Goal: Complete application form

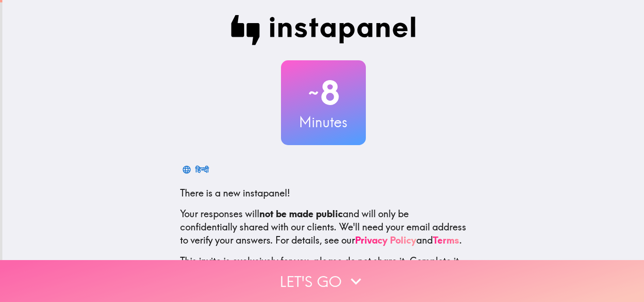
click at [331, 276] on button "Let's go" at bounding box center [322, 281] width 644 height 42
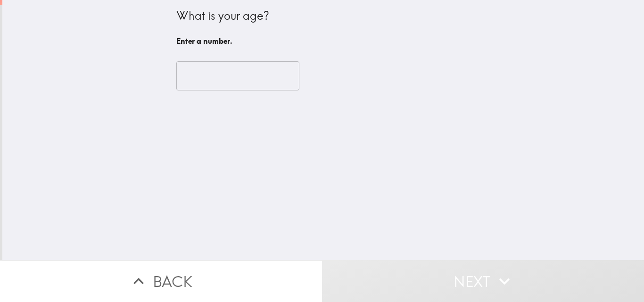
click at [217, 80] on input "number" at bounding box center [237, 75] width 123 height 29
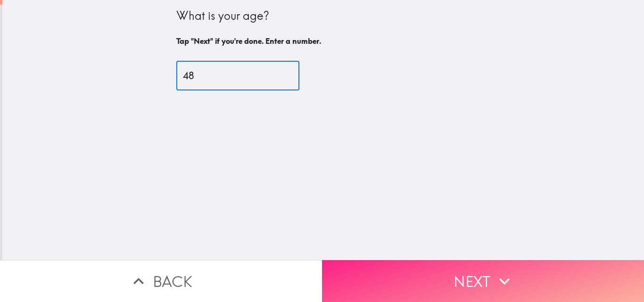
type input "48"
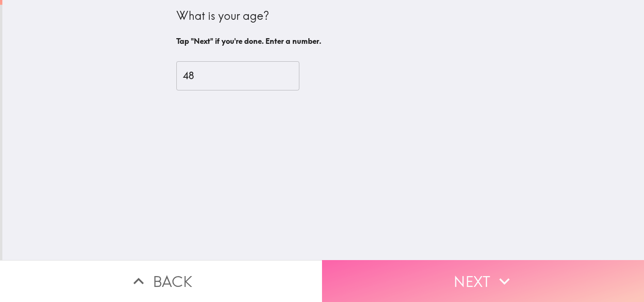
click at [351, 267] on button "Next" at bounding box center [483, 281] width 322 height 42
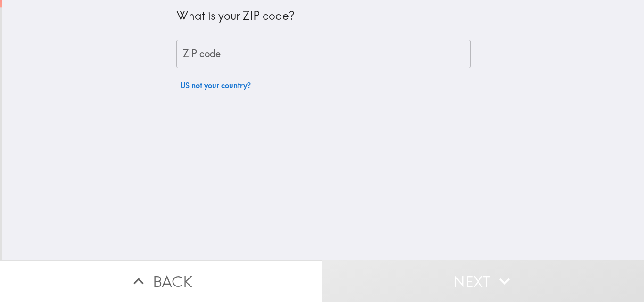
click at [265, 53] on input "ZIP code" at bounding box center [323, 54] width 294 height 29
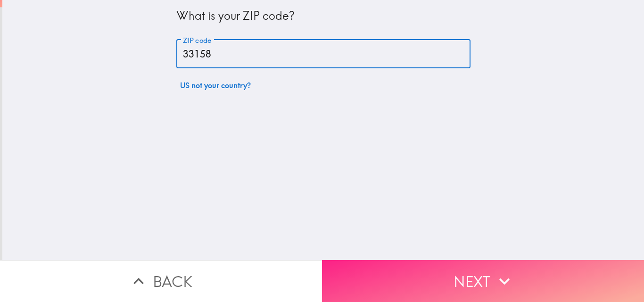
type input "33158"
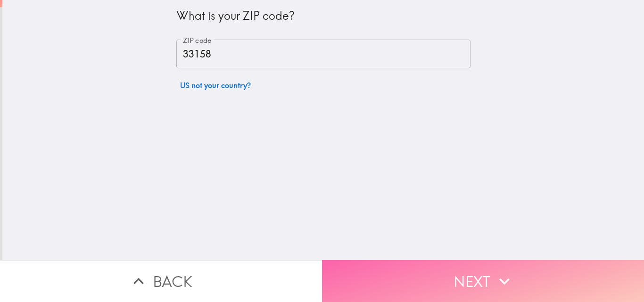
click at [397, 273] on button "Next" at bounding box center [483, 281] width 322 height 42
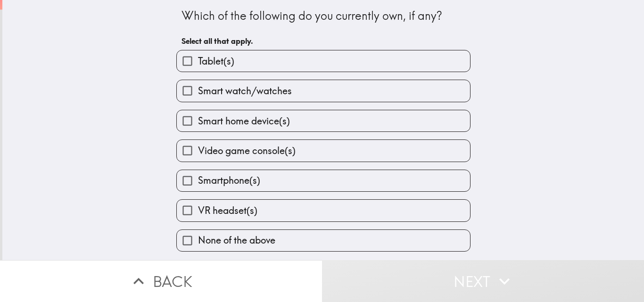
click at [282, 182] on label "Smartphone(s)" at bounding box center [323, 180] width 293 height 21
click at [198, 182] on input "Smartphone(s)" at bounding box center [187, 180] width 21 height 21
checkbox input "true"
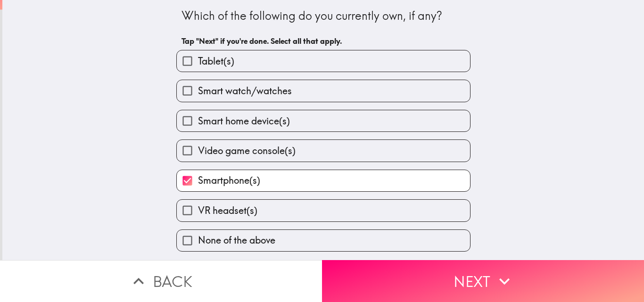
click at [278, 123] on span "Smart home device(s)" at bounding box center [244, 121] width 92 height 13
click at [198, 123] on input "Smart home device(s)" at bounding box center [187, 120] width 21 height 21
checkbox input "true"
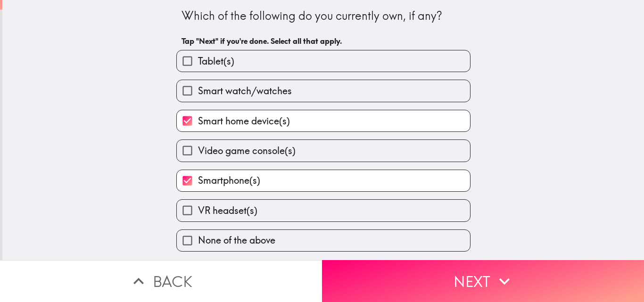
click at [291, 97] on label "Smart watch/watches" at bounding box center [323, 90] width 293 height 21
click at [198, 97] on input "Smart watch/watches" at bounding box center [187, 90] width 21 height 21
checkbox input "true"
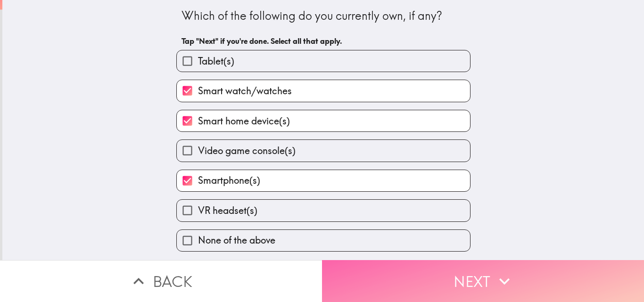
click at [358, 268] on button "Next" at bounding box center [483, 281] width 322 height 42
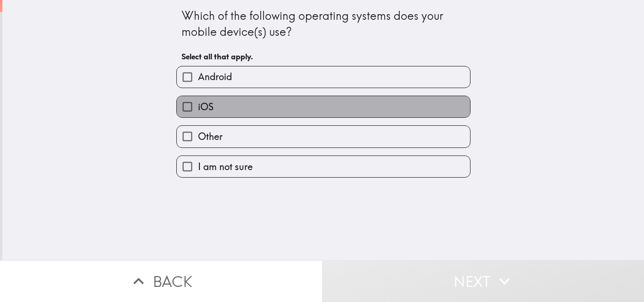
click at [302, 109] on label "iOS" at bounding box center [323, 106] width 293 height 21
click at [198, 109] on input "iOS" at bounding box center [187, 106] width 21 height 21
checkbox input "true"
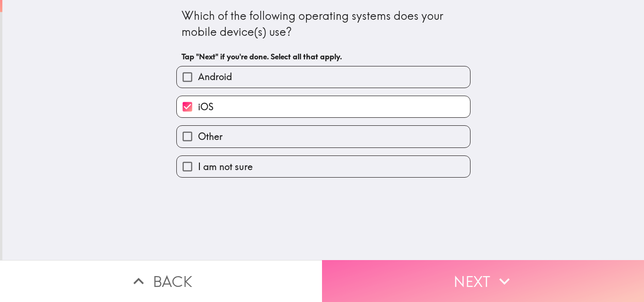
click at [363, 279] on button "Next" at bounding box center [483, 281] width 322 height 42
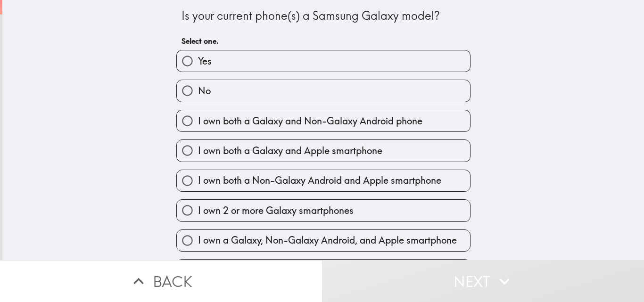
click at [380, 159] on label "I own both a Galaxy and Apple smartphone" at bounding box center [323, 150] width 293 height 21
click at [198, 159] on input "I own both a Galaxy and Apple smartphone" at bounding box center [187, 150] width 21 height 21
radio input "true"
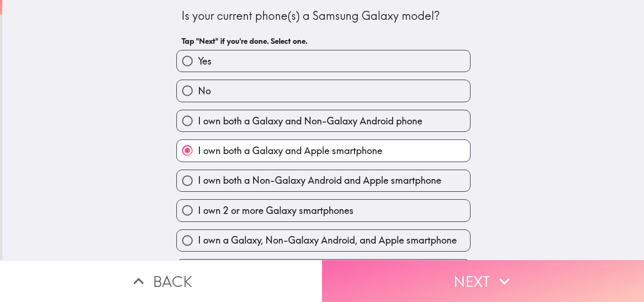
click at [409, 268] on button "Next" at bounding box center [483, 281] width 322 height 42
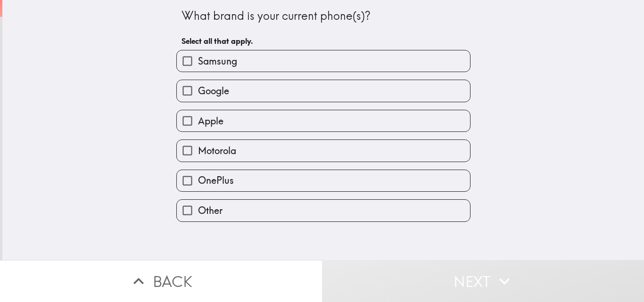
click at [316, 119] on label "Apple" at bounding box center [323, 120] width 293 height 21
click at [198, 119] on input "Apple" at bounding box center [187, 120] width 21 height 21
checkbox input "true"
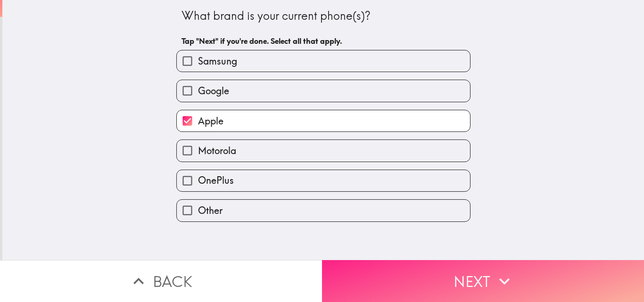
click at [463, 276] on button "Next" at bounding box center [483, 281] width 322 height 42
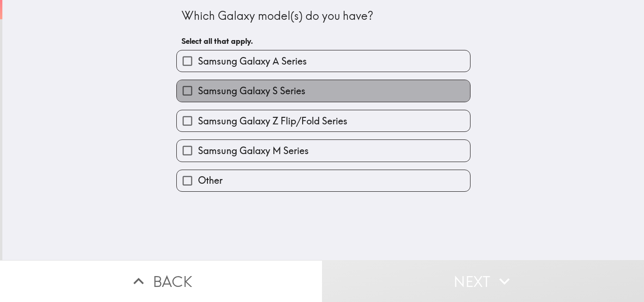
click at [288, 87] on span "Samsung Galaxy S Series" at bounding box center [251, 90] width 107 height 13
click at [198, 87] on input "Samsung Galaxy S Series" at bounding box center [187, 90] width 21 height 21
checkbox input "true"
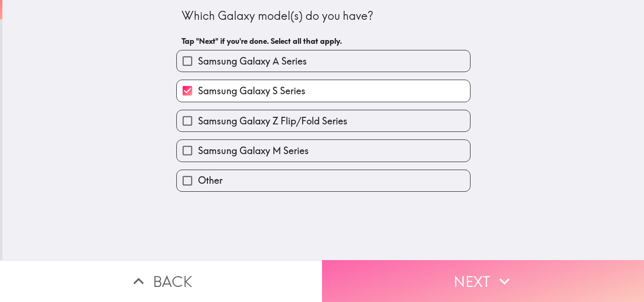
click at [363, 271] on button "Next" at bounding box center [483, 281] width 322 height 42
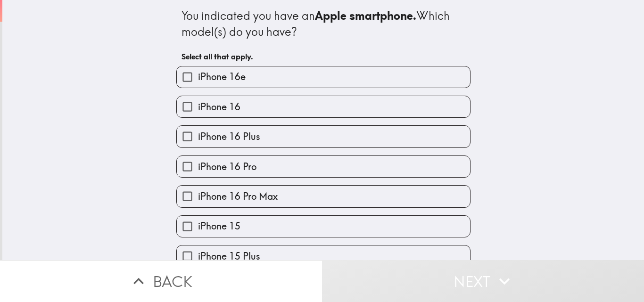
drag, startPoint x: 308, startPoint y: 206, endPoint x: 325, endPoint y: 232, distance: 31.4
click at [367, 283] on button "Next" at bounding box center [483, 281] width 322 height 42
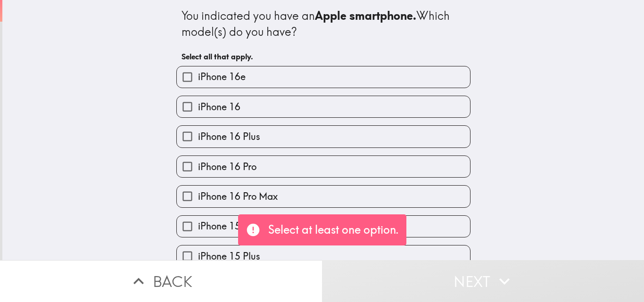
click at [335, 199] on label "iPhone 16 Pro Max" at bounding box center [323, 196] width 293 height 21
click at [198, 199] on input "iPhone 16 Pro Max" at bounding box center [187, 196] width 21 height 21
checkbox input "true"
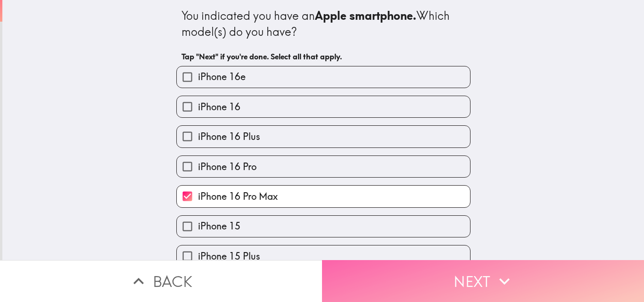
click at [372, 270] on button "Next" at bounding box center [483, 281] width 322 height 42
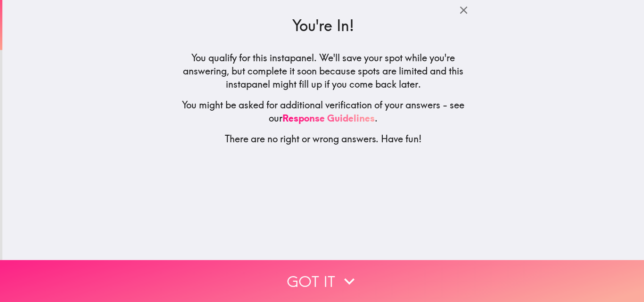
click at [373, 270] on button "Got it" at bounding box center [322, 281] width 644 height 42
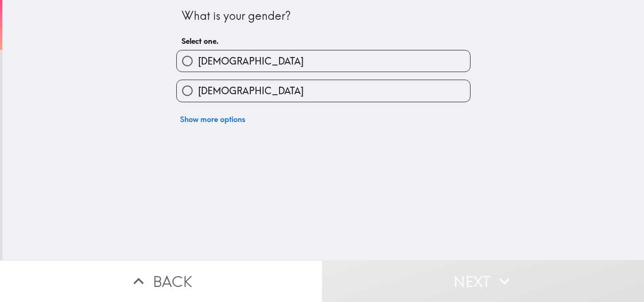
drag, startPoint x: 350, startPoint y: 57, endPoint x: 352, endPoint y: 72, distance: 15.2
click at [350, 59] on label "[DEMOGRAPHIC_DATA]" at bounding box center [323, 60] width 293 height 21
click at [198, 59] on input "[DEMOGRAPHIC_DATA]" at bounding box center [187, 60] width 21 height 21
radio input "true"
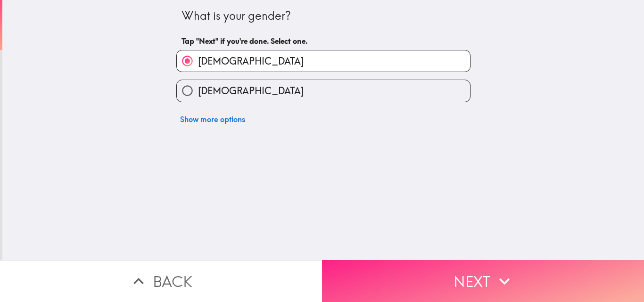
click at [396, 278] on button "Next" at bounding box center [483, 281] width 322 height 42
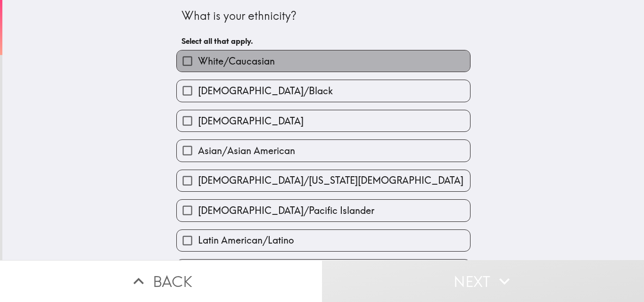
click at [371, 65] on label "White/Caucasian" at bounding box center [323, 60] width 293 height 21
click at [198, 65] on input "White/Caucasian" at bounding box center [187, 60] width 21 height 21
checkbox input "true"
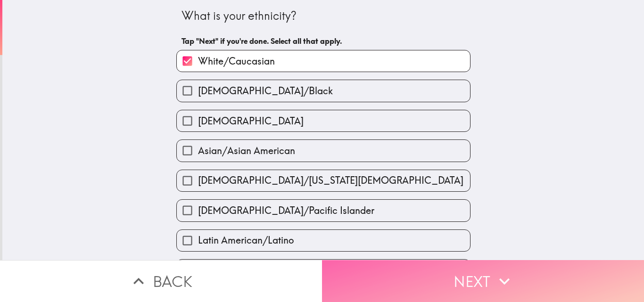
click at [409, 272] on button "Next" at bounding box center [483, 281] width 322 height 42
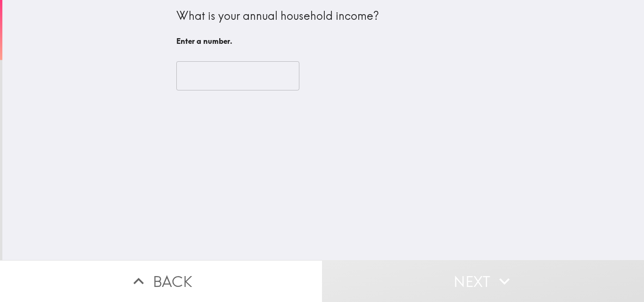
click at [231, 76] on input "number" at bounding box center [237, 75] width 123 height 29
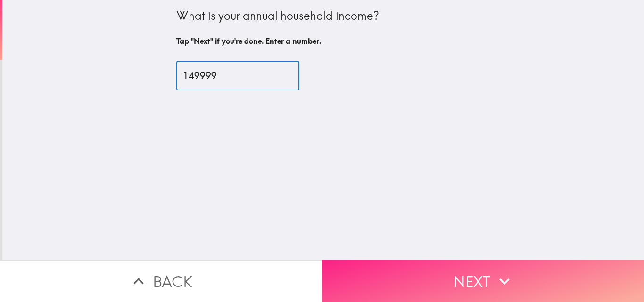
type input "149999"
click at [385, 274] on button "Next" at bounding box center [483, 281] width 322 height 42
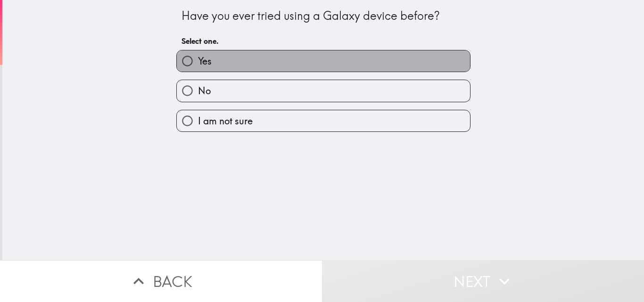
drag, startPoint x: 283, startPoint y: 63, endPoint x: 316, endPoint y: 95, distance: 46.3
click at [283, 63] on label "Yes" at bounding box center [323, 60] width 293 height 21
click at [198, 63] on input "Yes" at bounding box center [187, 60] width 21 height 21
radio input "true"
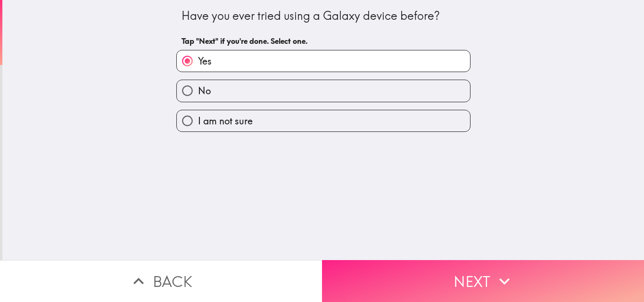
click at [403, 281] on button "Next" at bounding box center [483, 281] width 322 height 42
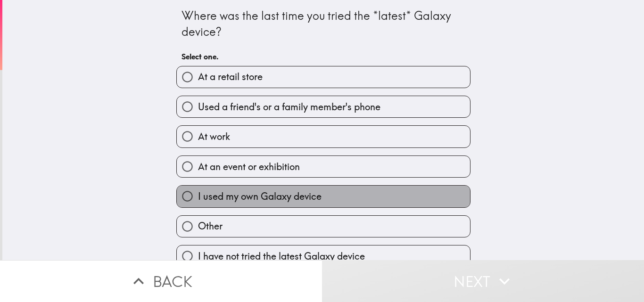
click at [294, 198] on span "I used my own Galaxy device" at bounding box center [260, 196] width 124 height 13
click at [198, 198] on input "I used my own Galaxy device" at bounding box center [187, 196] width 21 height 21
radio input "true"
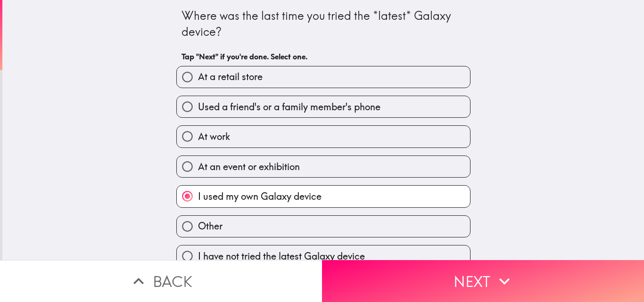
scroll to position [15, 0]
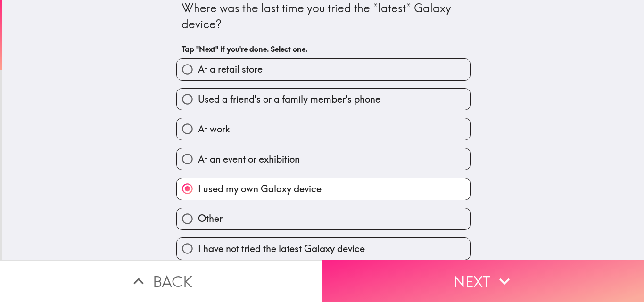
click at [369, 279] on button "Next" at bounding box center [483, 281] width 322 height 42
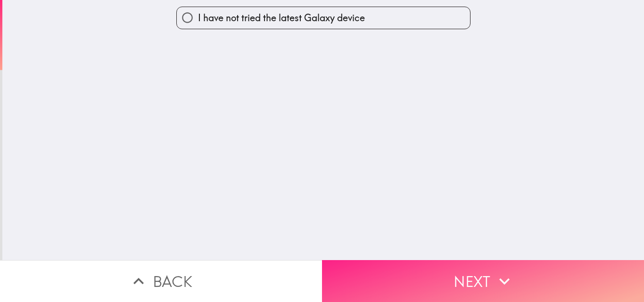
scroll to position [0, 0]
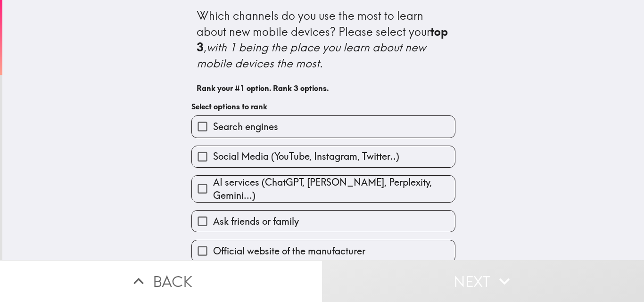
click at [243, 165] on label "Social Media (YouTube, Instagram, Twitter..)" at bounding box center [323, 156] width 263 height 21
click at [213, 165] on input "Social Media (YouTube, Instagram, Twitter..)" at bounding box center [202, 156] width 21 height 21
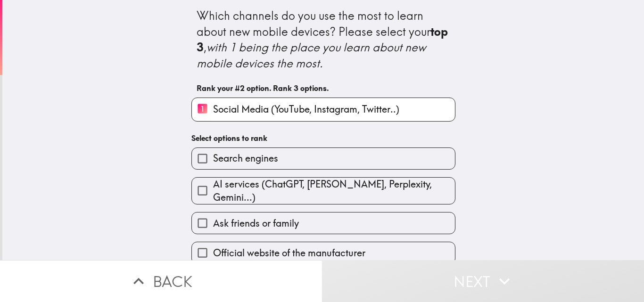
scroll to position [47, 0]
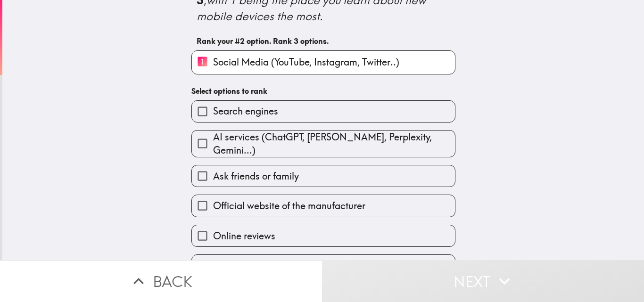
click at [326, 204] on span "Official website of the manufacturer" at bounding box center [289, 205] width 152 height 13
click at [213, 204] on input "Official website of the manufacturer" at bounding box center [202, 205] width 21 height 21
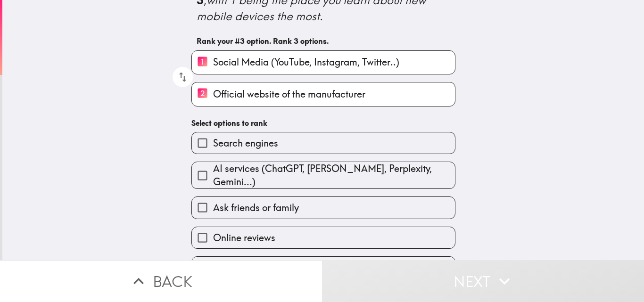
click at [299, 177] on span "AI services (ChatGPT, [PERSON_NAME], Perplexity, Gemini...)" at bounding box center [334, 175] width 242 height 26
click at [213, 177] on input "AI services (ChatGPT, [PERSON_NAME], Perplexity, Gemini...)" at bounding box center [202, 175] width 21 height 21
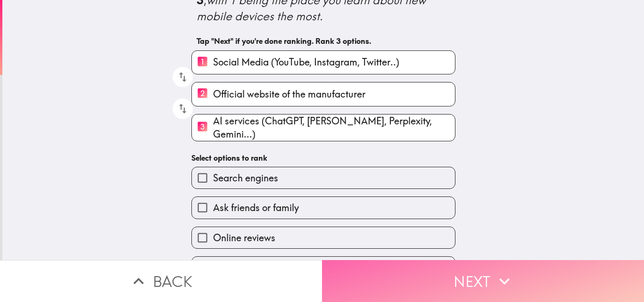
click at [388, 273] on button "Next" at bounding box center [483, 281] width 322 height 42
click at [388, 275] on button "Next" at bounding box center [483, 281] width 322 height 42
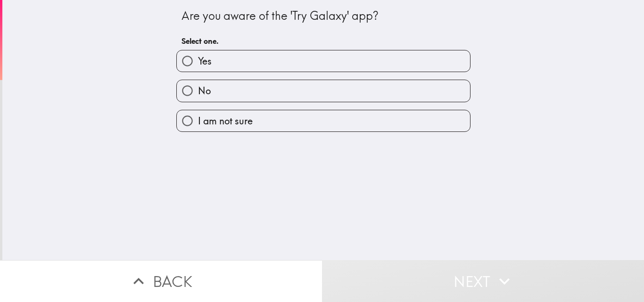
click at [276, 105] on div "I am not sure" at bounding box center [320, 117] width 302 height 30
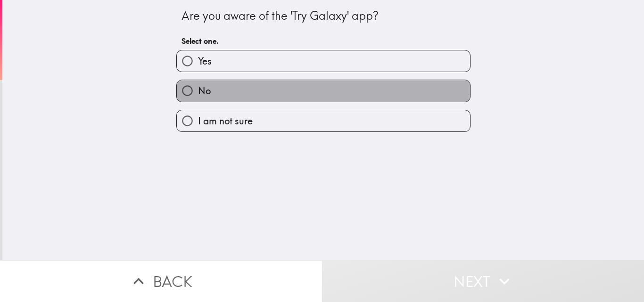
click at [282, 91] on label "No" at bounding box center [323, 90] width 293 height 21
click at [198, 91] on input "No" at bounding box center [187, 90] width 21 height 21
radio input "true"
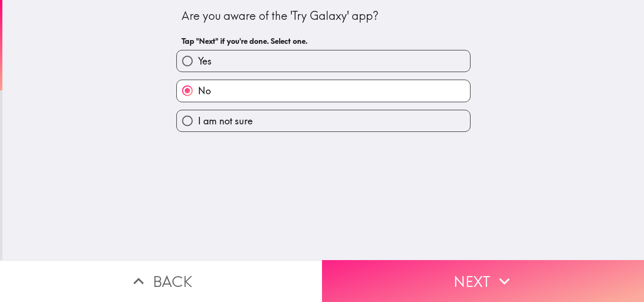
click at [370, 281] on button "Next" at bounding box center [483, 281] width 322 height 42
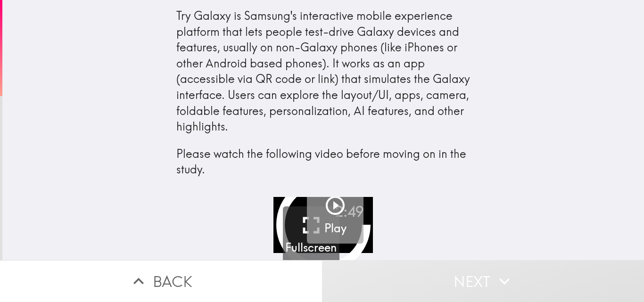
click at [325, 206] on icon "button" at bounding box center [335, 205] width 23 height 23
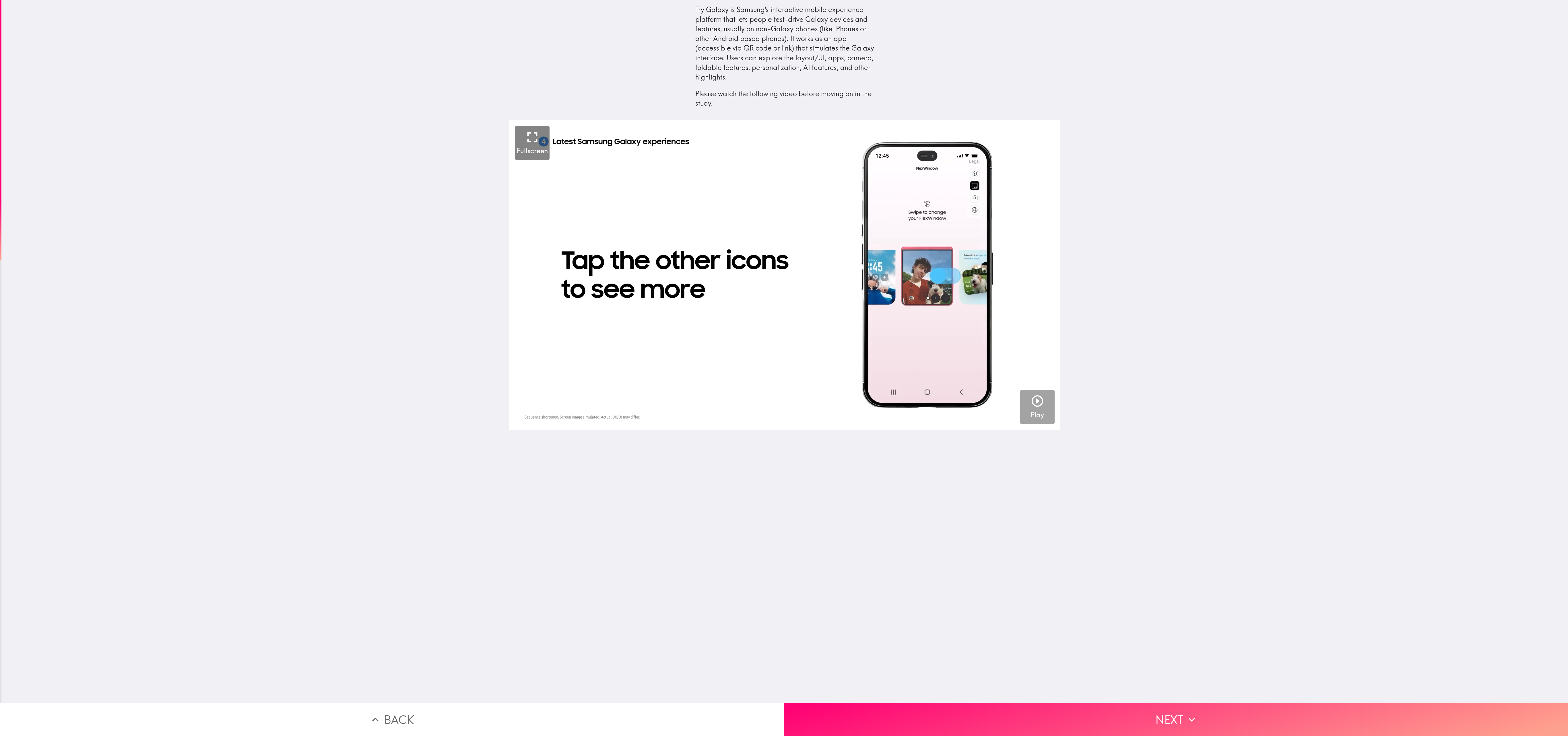
drag, startPoint x: 289, startPoint y: 2, endPoint x: 1003, endPoint y: 489, distance: 864.3
click at [392, 184] on div "2:49 Fullscreen Play" at bounding box center [785, 412] width 1567 height 583
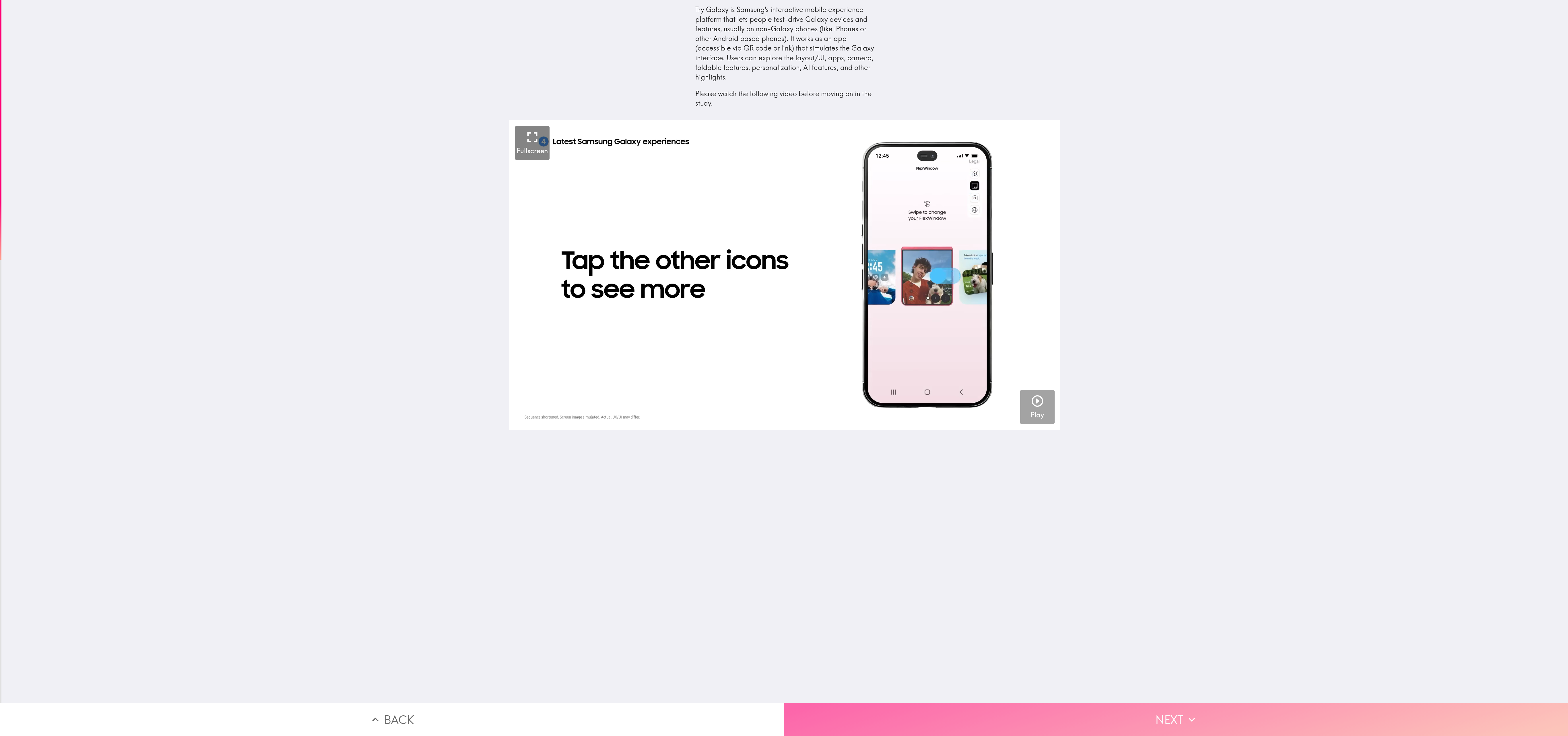
click at [392, 184] on button "Next" at bounding box center [1176, 720] width 784 height 33
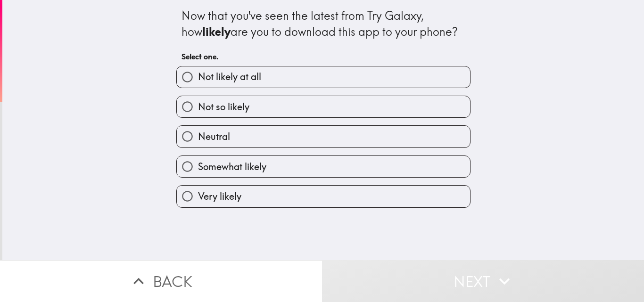
drag, startPoint x: 2506, startPoint y: 0, endPoint x: 343, endPoint y: 189, distance: 2171.7
click at [343, 189] on label "Very likely" at bounding box center [323, 196] width 293 height 21
click at [198, 189] on input "Very likely" at bounding box center [187, 196] width 21 height 21
radio input "true"
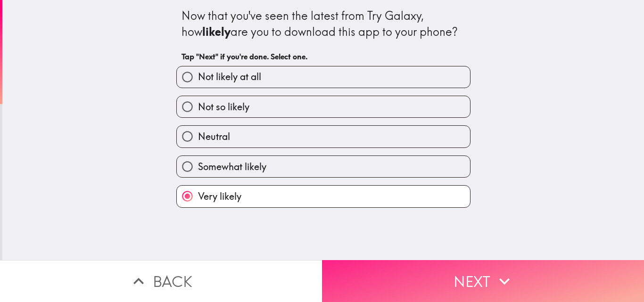
click at [366, 269] on button "Next" at bounding box center [483, 281] width 322 height 42
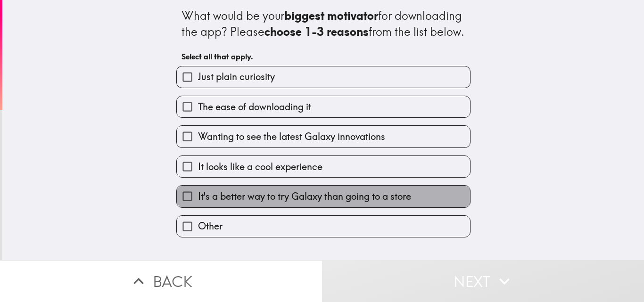
click at [364, 207] on label "It's a better way to try Galaxy than going to a store" at bounding box center [323, 196] width 293 height 21
click at [198, 207] on input "It's a better way to try Galaxy than going to a store" at bounding box center [187, 196] width 21 height 21
checkbox input "true"
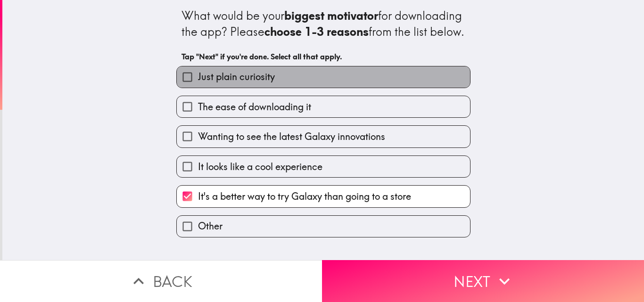
click at [317, 88] on label "Just plain curiosity" at bounding box center [323, 76] width 293 height 21
click at [198, 88] on input "Just plain curiosity" at bounding box center [187, 76] width 21 height 21
checkbox input "true"
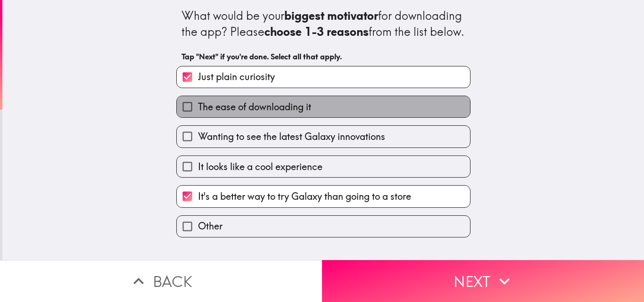
click at [323, 117] on label "The ease of downloading it" at bounding box center [323, 106] width 293 height 21
click at [198, 117] on input "The ease of downloading it" at bounding box center [187, 106] width 21 height 21
checkbox input "true"
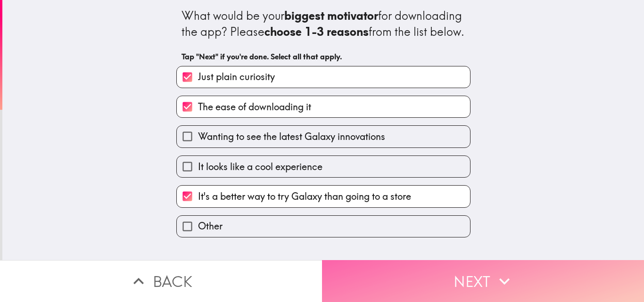
click at [391, 288] on button "Next" at bounding box center [483, 281] width 322 height 42
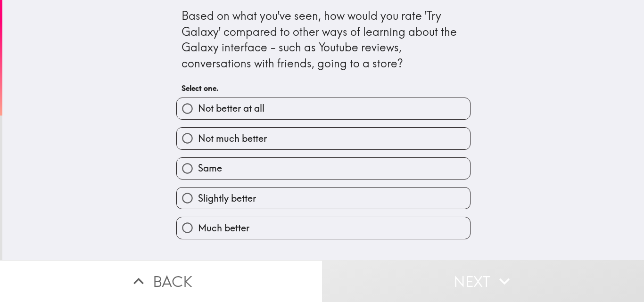
click at [355, 232] on label "Much better" at bounding box center [323, 227] width 293 height 21
click at [198, 232] on input "Much better" at bounding box center [187, 227] width 21 height 21
radio input "true"
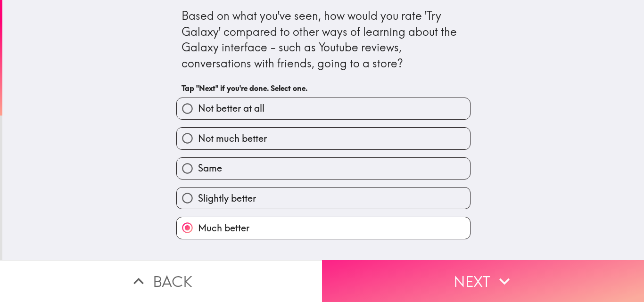
click at [369, 291] on button "Next" at bounding box center [483, 281] width 322 height 42
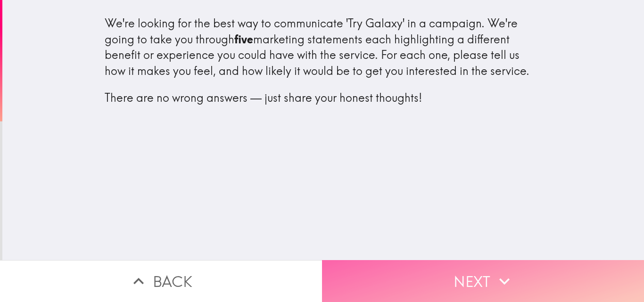
click at [478, 281] on button "Next" at bounding box center [483, 281] width 322 height 42
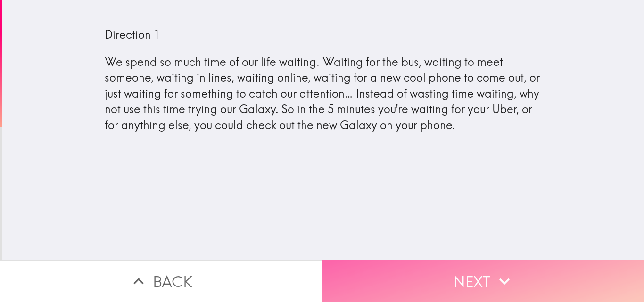
click at [396, 266] on button "Next" at bounding box center [483, 281] width 322 height 42
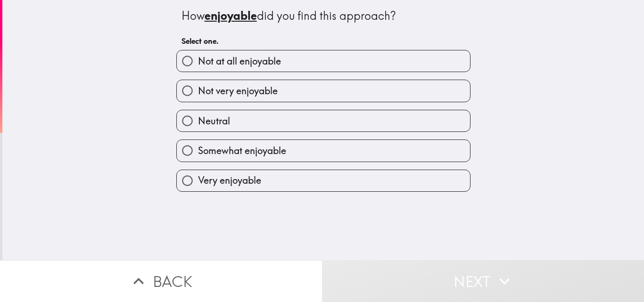
click at [292, 187] on label "Very enjoyable" at bounding box center [323, 180] width 293 height 21
click at [198, 187] on input "Very enjoyable" at bounding box center [187, 180] width 21 height 21
radio input "true"
click at [292, 187] on label "Very enjoyable" at bounding box center [323, 180] width 293 height 21
click at [198, 187] on input "Very enjoyable" at bounding box center [187, 180] width 21 height 21
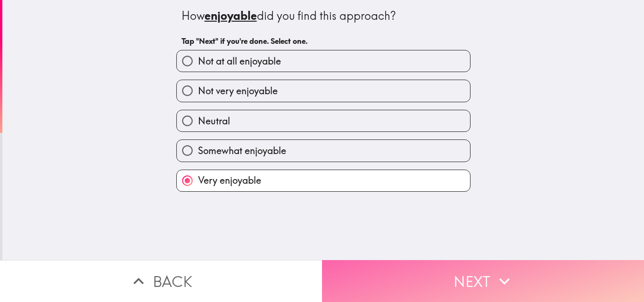
click at [341, 274] on button "Next" at bounding box center [483, 281] width 322 height 42
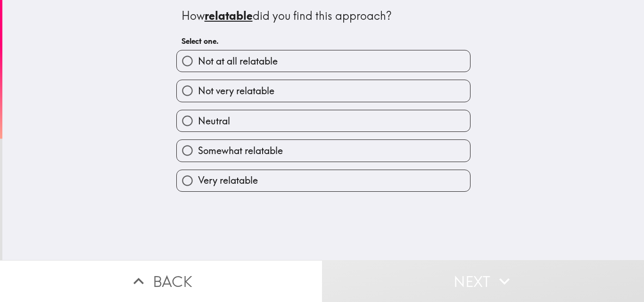
click at [320, 189] on label "Very relatable" at bounding box center [323, 180] width 293 height 21
click at [198, 189] on input "Very relatable" at bounding box center [187, 180] width 21 height 21
radio input "true"
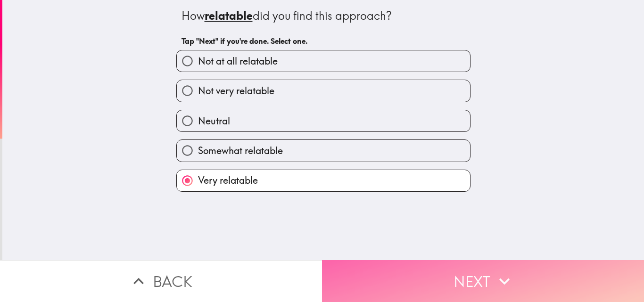
click at [361, 274] on button "Next" at bounding box center [483, 281] width 322 height 42
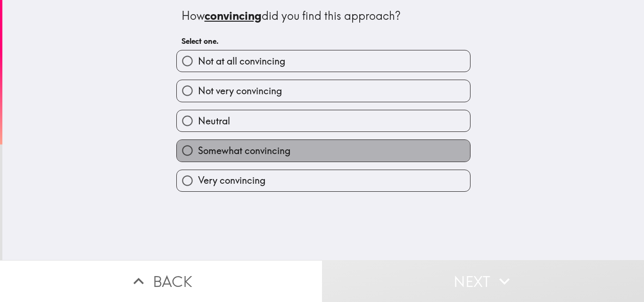
click at [330, 161] on label "Somewhat convincing" at bounding box center [323, 150] width 293 height 21
click at [198, 161] on input "Somewhat convincing" at bounding box center [187, 150] width 21 height 21
radio input "true"
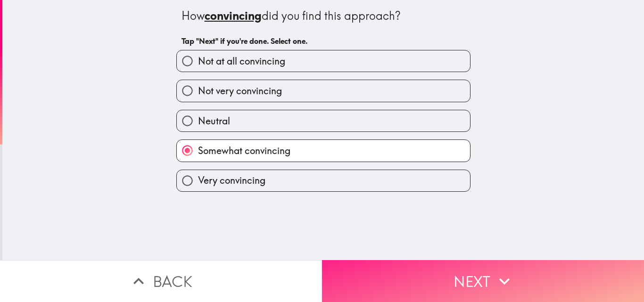
click at [367, 261] on button "Next" at bounding box center [483, 281] width 322 height 42
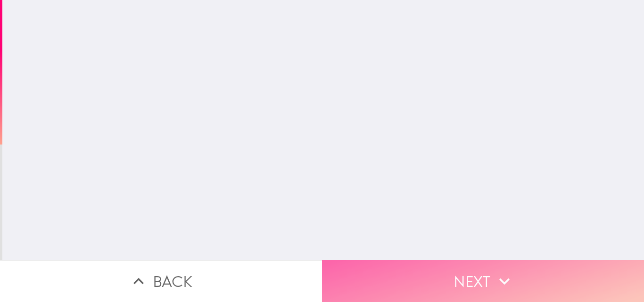
click at [367, 261] on button "Next" at bounding box center [483, 281] width 322 height 42
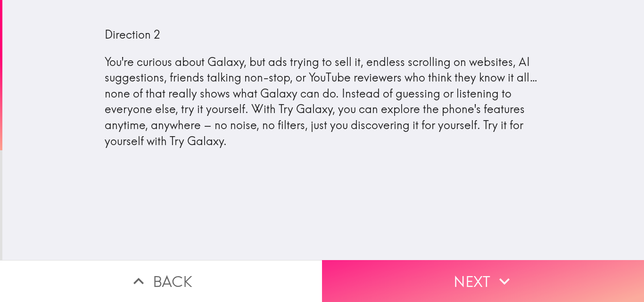
click at [396, 272] on button "Next" at bounding box center [483, 281] width 322 height 42
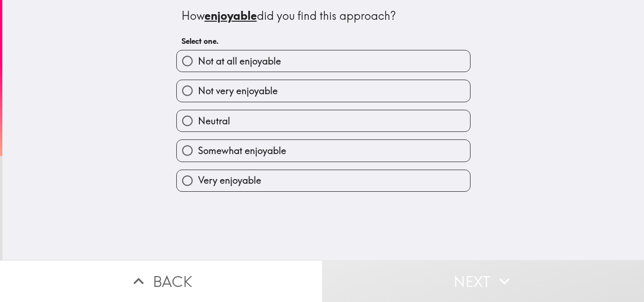
click at [352, 176] on label "Very enjoyable" at bounding box center [323, 180] width 293 height 21
click at [198, 176] on input "Very enjoyable" at bounding box center [187, 180] width 21 height 21
radio input "true"
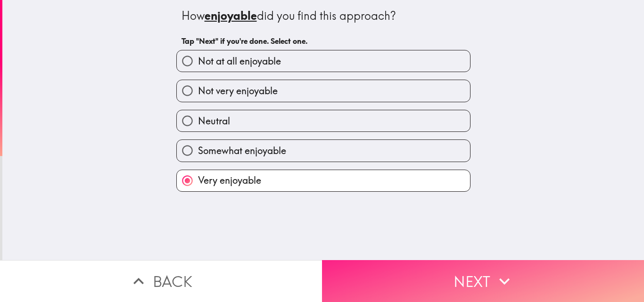
click at [392, 268] on button "Next" at bounding box center [483, 281] width 322 height 42
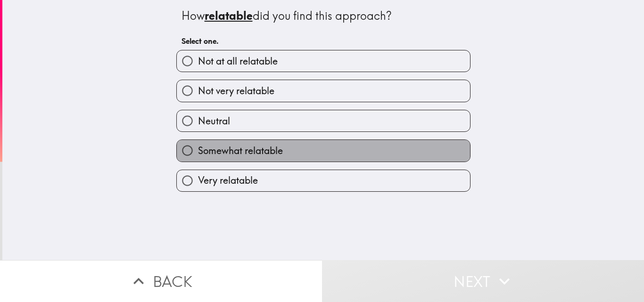
drag, startPoint x: 347, startPoint y: 157, endPoint x: 345, endPoint y: 176, distance: 19.9
click at [346, 157] on label "Somewhat relatable" at bounding box center [323, 150] width 293 height 21
click at [198, 157] on input "Somewhat relatable" at bounding box center [187, 150] width 21 height 21
radio input "true"
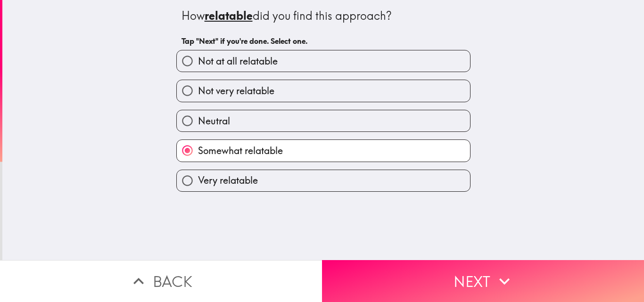
click at [345, 177] on label "Very relatable" at bounding box center [323, 180] width 293 height 21
click at [198, 177] on input "Very relatable" at bounding box center [187, 180] width 21 height 21
radio input "true"
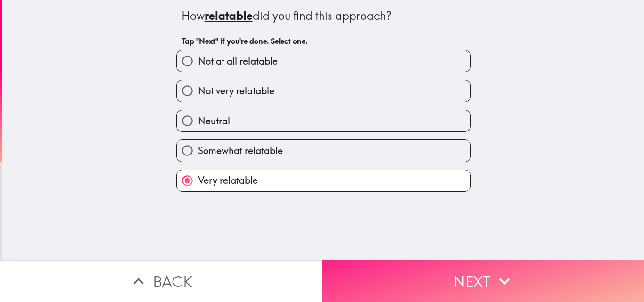
click at [376, 289] on button "Next" at bounding box center [483, 281] width 322 height 42
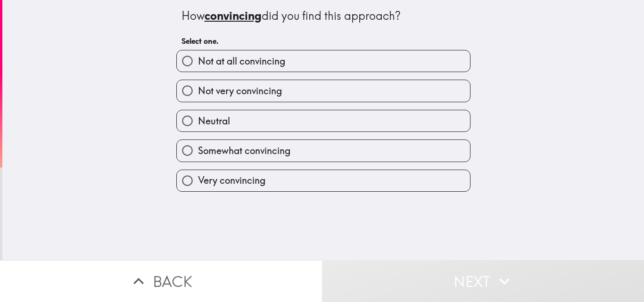
click at [313, 156] on label "Somewhat convincing" at bounding box center [323, 150] width 293 height 21
click at [198, 156] on input "Somewhat convincing" at bounding box center [187, 150] width 21 height 21
radio input "true"
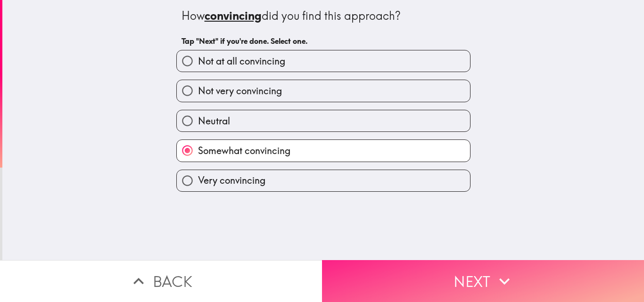
click at [363, 273] on button "Next" at bounding box center [483, 281] width 322 height 42
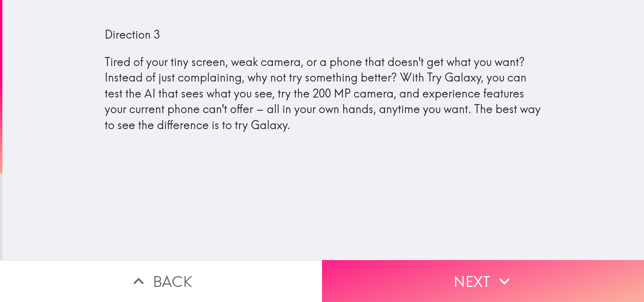
click at [363, 273] on button "Next" at bounding box center [483, 281] width 322 height 42
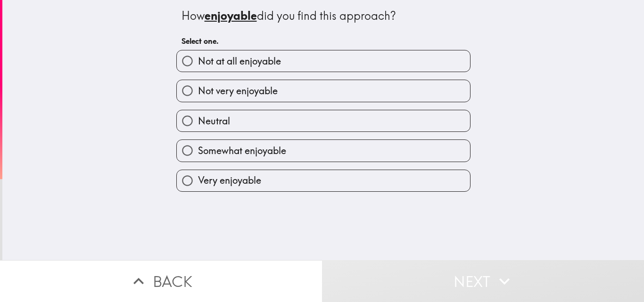
click at [331, 193] on div "How enjoyable did you find this approach? Select one. Not at all enjoyable Not …" at bounding box center [323, 130] width 642 height 260
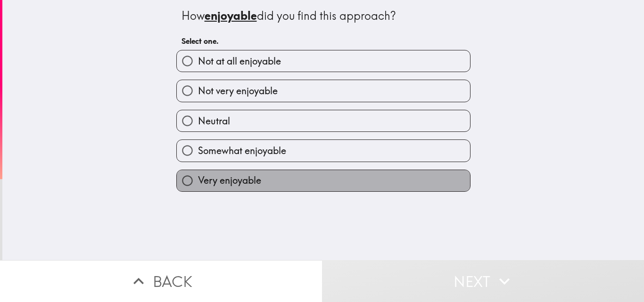
click at [332, 188] on label "Very enjoyable" at bounding box center [323, 180] width 293 height 21
click at [198, 188] on input "Very enjoyable" at bounding box center [187, 180] width 21 height 21
radio input "true"
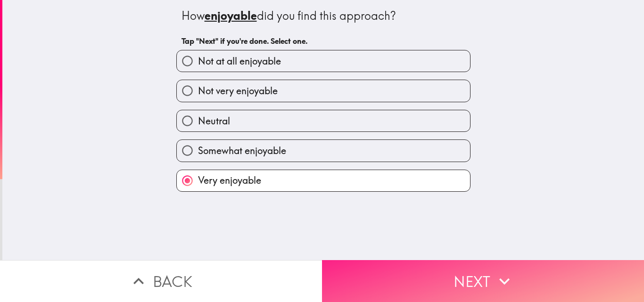
click at [346, 276] on button "Next" at bounding box center [483, 281] width 322 height 42
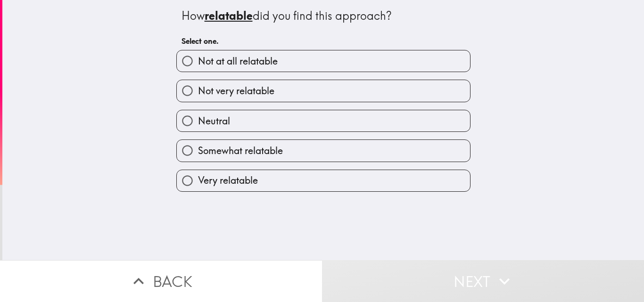
click at [341, 173] on label "Very relatable" at bounding box center [323, 180] width 293 height 21
click at [198, 173] on input "Very relatable" at bounding box center [187, 180] width 21 height 21
radio input "true"
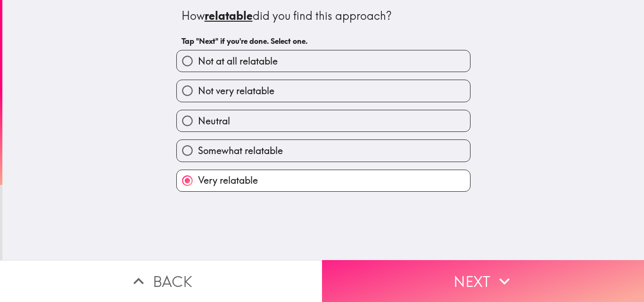
click at [358, 282] on button "Next" at bounding box center [483, 281] width 322 height 42
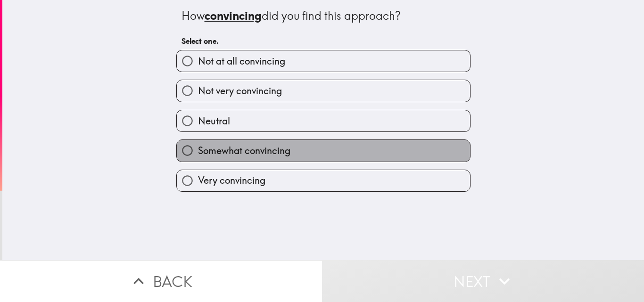
click at [360, 142] on label "Somewhat convincing" at bounding box center [323, 150] width 293 height 21
click at [198, 142] on input "Somewhat convincing" at bounding box center [187, 150] width 21 height 21
radio input "true"
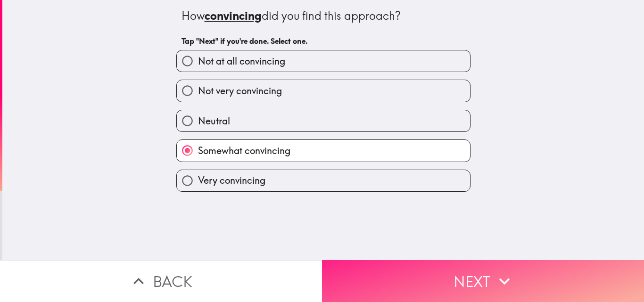
click at [378, 264] on button "Next" at bounding box center [483, 281] width 322 height 42
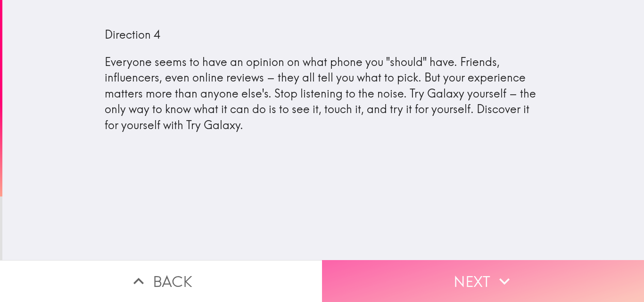
click at [388, 287] on button "Next" at bounding box center [483, 281] width 322 height 42
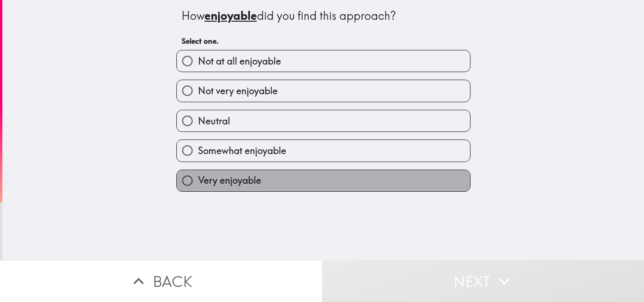
click at [362, 188] on label "Very enjoyable" at bounding box center [323, 180] width 293 height 21
click at [198, 188] on input "Very enjoyable" at bounding box center [187, 180] width 21 height 21
radio input "true"
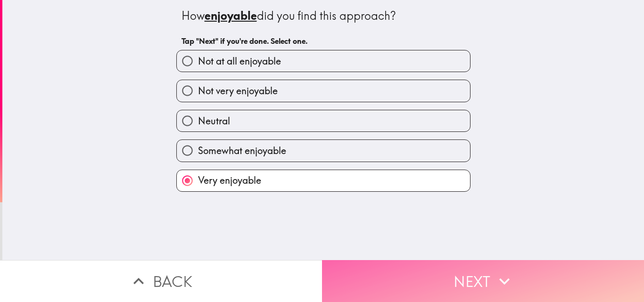
click at [371, 272] on button "Next" at bounding box center [483, 281] width 322 height 42
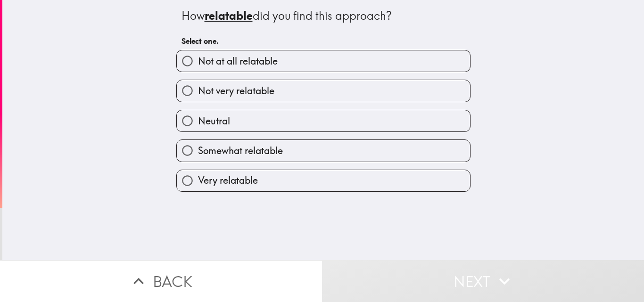
click at [355, 175] on label "Very relatable" at bounding box center [323, 180] width 293 height 21
click at [198, 175] on input "Very relatable" at bounding box center [187, 180] width 21 height 21
radio input "true"
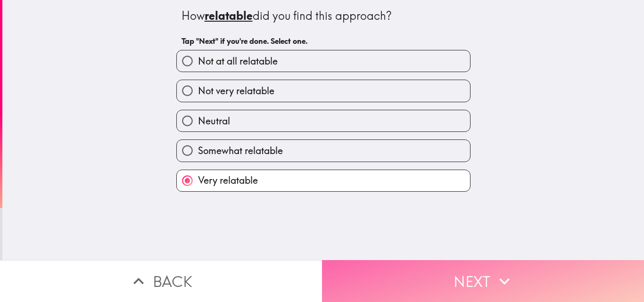
click at [364, 268] on button "Next" at bounding box center [483, 281] width 322 height 42
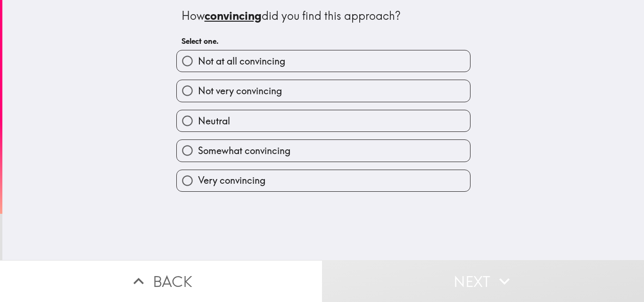
click at [352, 153] on label "Somewhat convincing" at bounding box center [323, 150] width 293 height 21
click at [198, 153] on input "Somewhat convincing" at bounding box center [187, 150] width 21 height 21
radio input "true"
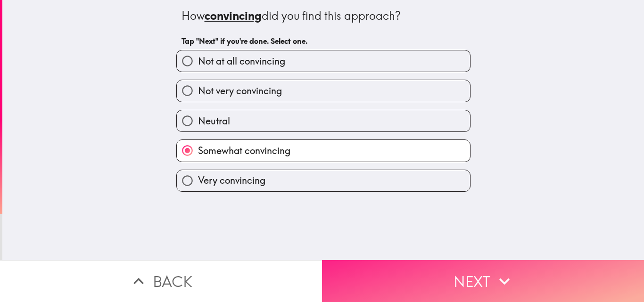
click at [357, 270] on button "Next" at bounding box center [483, 281] width 322 height 42
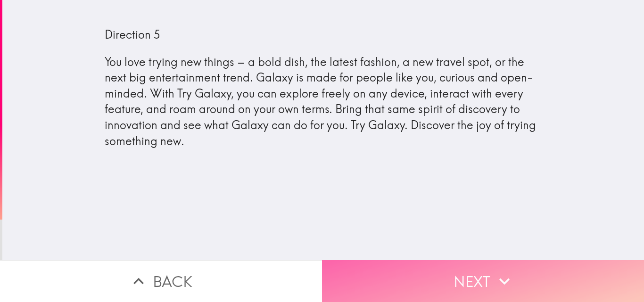
click at [495, 276] on icon "button" at bounding box center [504, 281] width 21 height 21
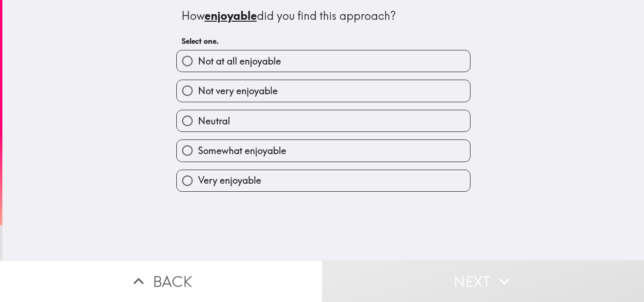
click at [432, 183] on label "Very enjoyable" at bounding box center [323, 180] width 293 height 21
click at [198, 183] on input "Very enjoyable" at bounding box center [187, 180] width 21 height 21
radio input "true"
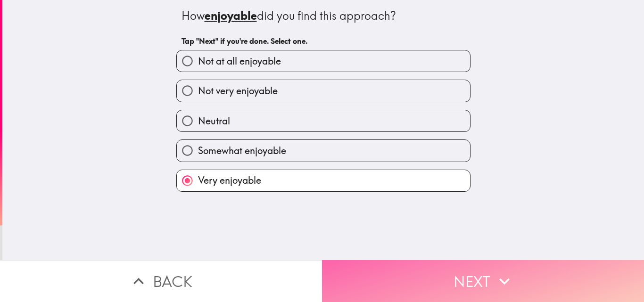
click at [448, 286] on button "Next" at bounding box center [483, 281] width 322 height 42
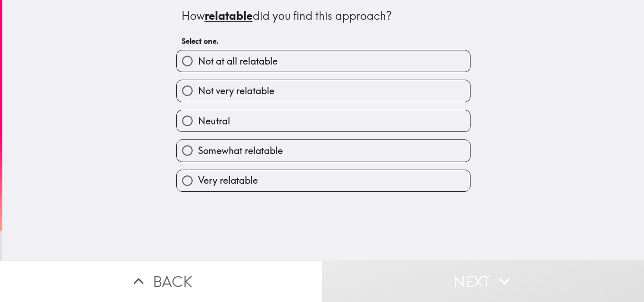
click at [425, 183] on label "Very relatable" at bounding box center [323, 180] width 293 height 21
click at [198, 183] on input "Very relatable" at bounding box center [187, 180] width 21 height 21
radio input "true"
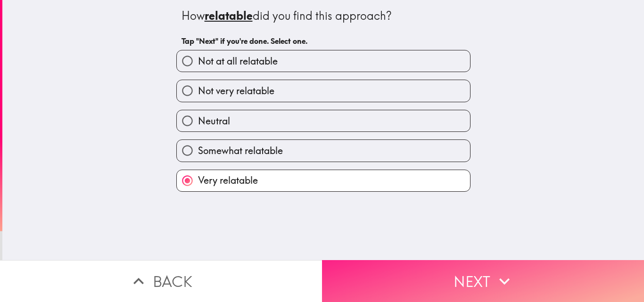
click at [437, 262] on button "Next" at bounding box center [483, 281] width 322 height 42
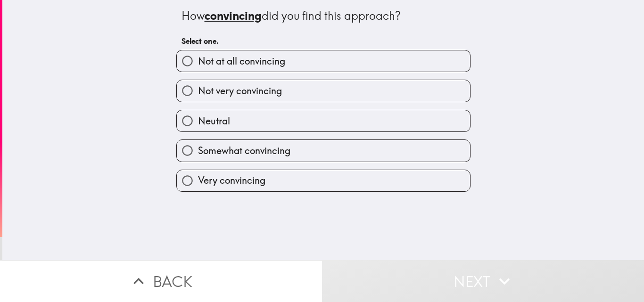
click at [417, 162] on div "Very convincing" at bounding box center [320, 177] width 302 height 30
drag, startPoint x: 421, startPoint y: 179, endPoint x: 421, endPoint y: 202, distance: 23.6
click at [421, 183] on label "Very convincing" at bounding box center [323, 180] width 293 height 21
click at [198, 183] on input "Very convincing" at bounding box center [187, 180] width 21 height 21
radio input "true"
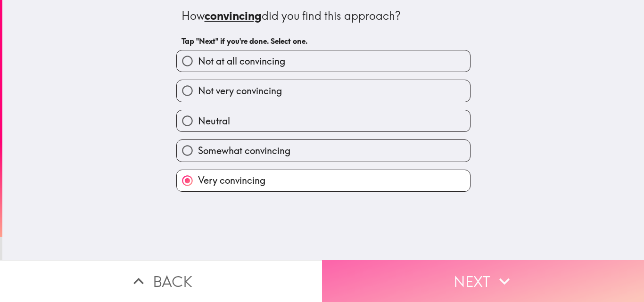
click at [412, 275] on button "Next" at bounding box center [483, 281] width 322 height 42
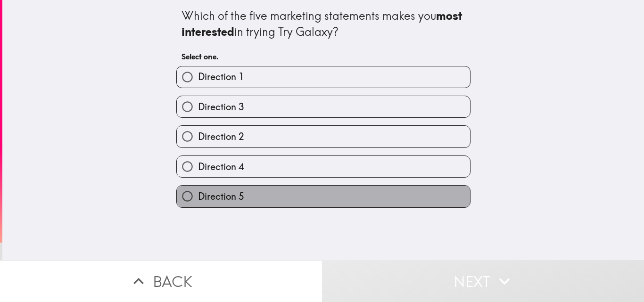
drag, startPoint x: 357, startPoint y: 193, endPoint x: 355, endPoint y: 203, distance: 9.5
click at [355, 201] on label "Direction 5" at bounding box center [323, 196] width 293 height 21
click at [198, 201] on input "Direction 5" at bounding box center [187, 196] width 21 height 21
radio input "true"
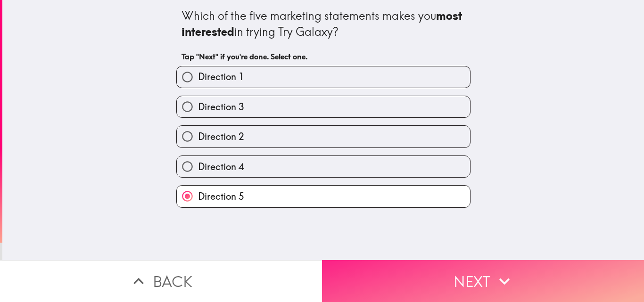
click at [373, 281] on button "Next" at bounding box center [483, 281] width 322 height 42
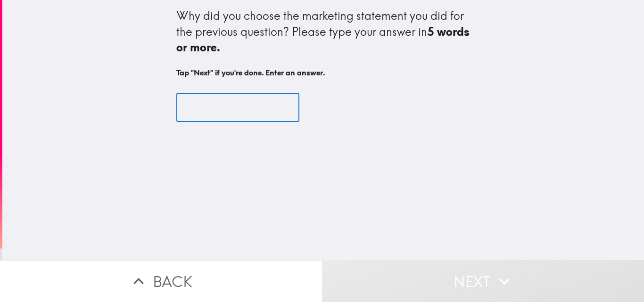
click at [261, 103] on input "text" at bounding box center [237, 107] width 123 height 29
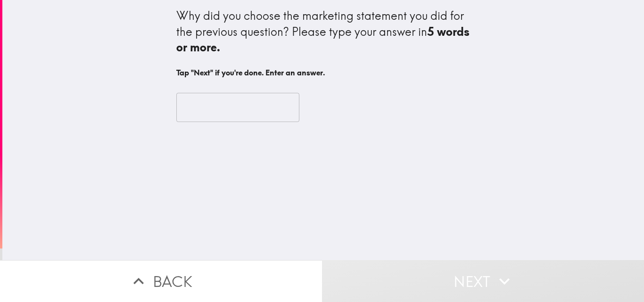
drag, startPoint x: 229, startPoint y: 18, endPoint x: 294, endPoint y: 44, distance: 69.6
click at [294, 44] on div "Why did you choose the marketing statement you did for the previous question? P…" at bounding box center [323, 32] width 294 height 48
click at [234, 112] on input "text" at bounding box center [237, 107] width 123 height 29
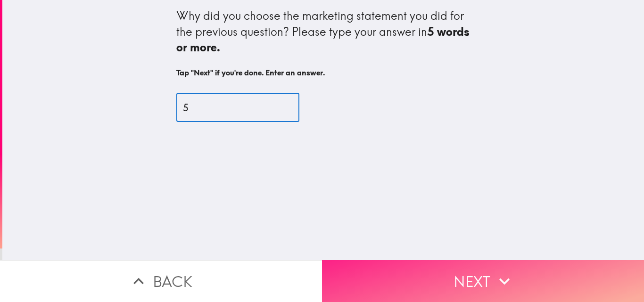
type input "5"
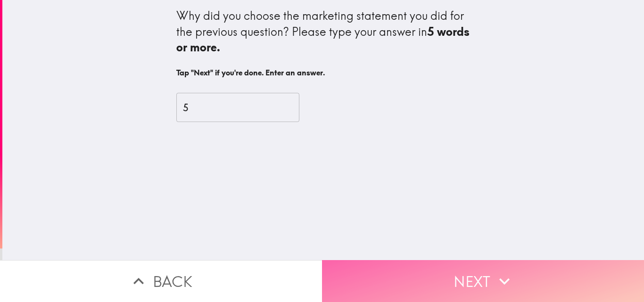
click at [376, 285] on button "Next" at bounding box center [483, 281] width 322 height 42
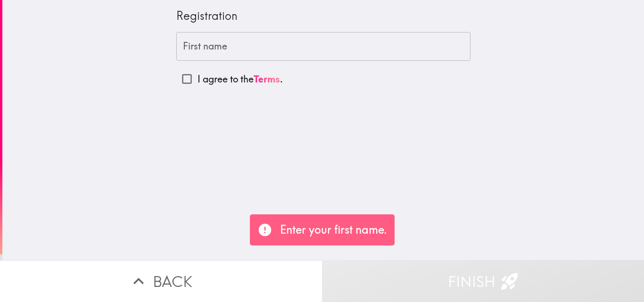
click at [324, 48] on input "First name" at bounding box center [323, 46] width 294 height 29
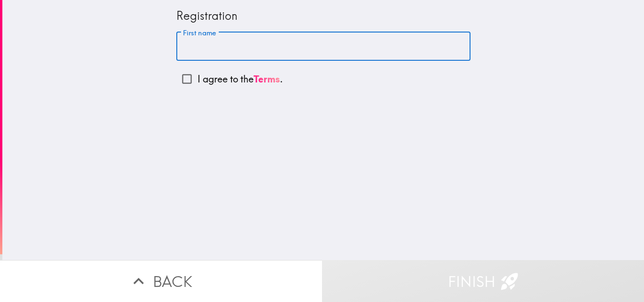
click at [179, 77] on input "I agree to the Terms ." at bounding box center [186, 78] width 21 height 21
checkbox input "true"
click at [252, 54] on input "First name" at bounding box center [323, 46] width 294 height 29
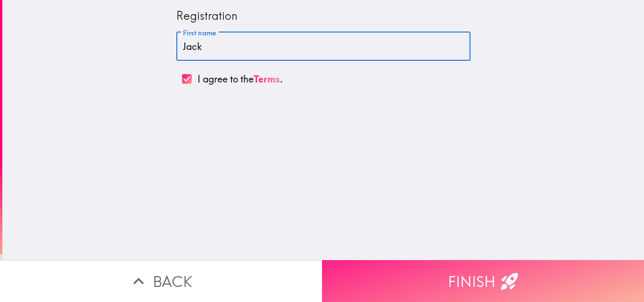
type input "Jack"
click at [390, 274] on button "Finish" at bounding box center [483, 281] width 322 height 42
